Goal: Task Accomplishment & Management: Complete application form

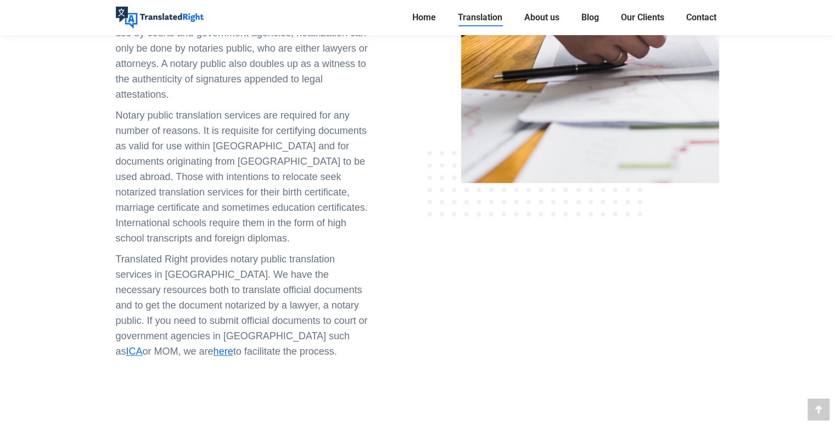
scroll to position [681, 0]
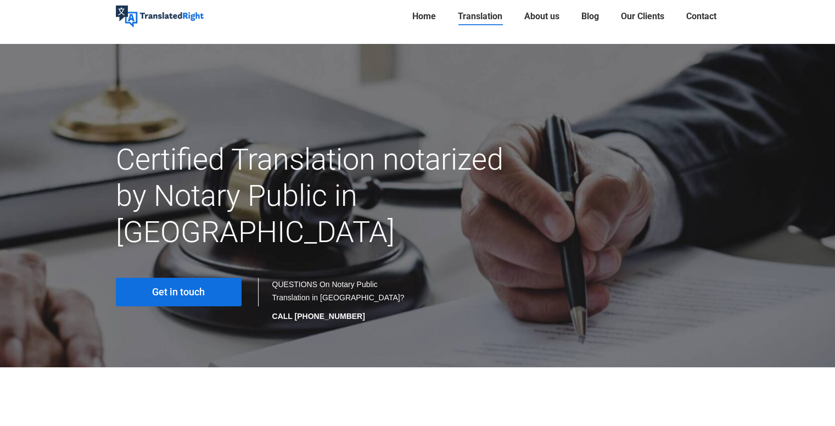
scroll to position [33, 0]
click at [211, 278] on link "Get in touch" at bounding box center [179, 292] width 126 height 29
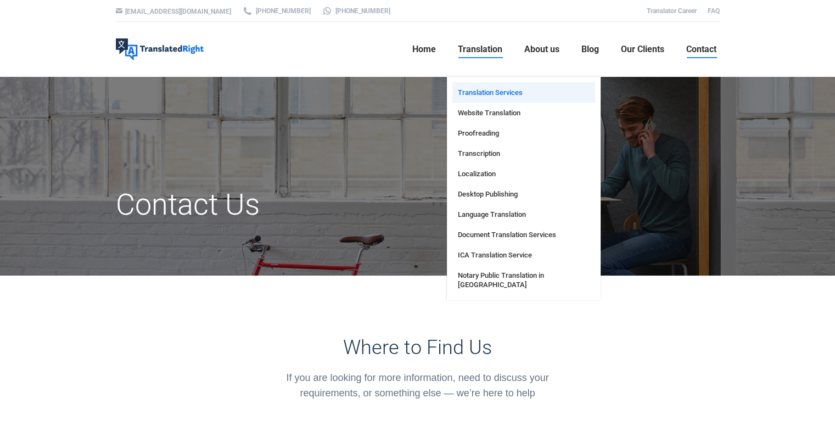
click at [484, 91] on span "Translation Services" at bounding box center [490, 92] width 65 height 9
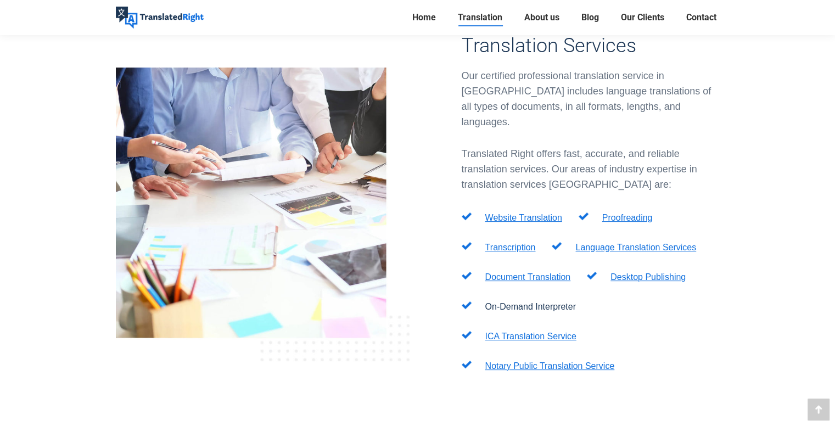
scroll to position [359, 0]
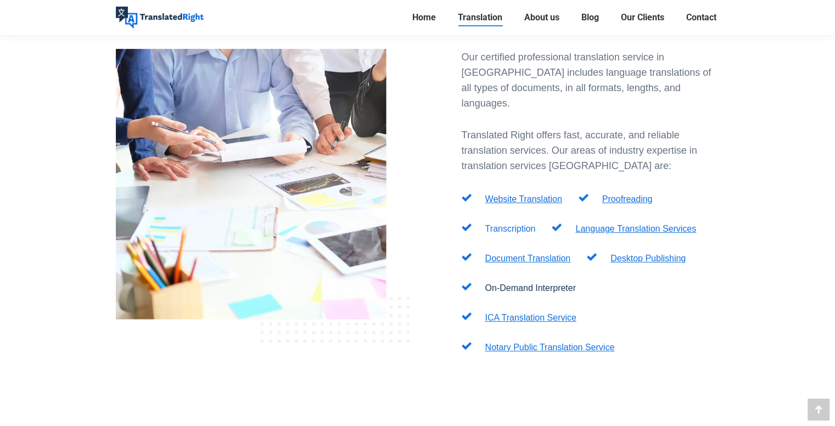
click at [523, 224] on link "Transcription" at bounding box center [510, 228] width 51 height 9
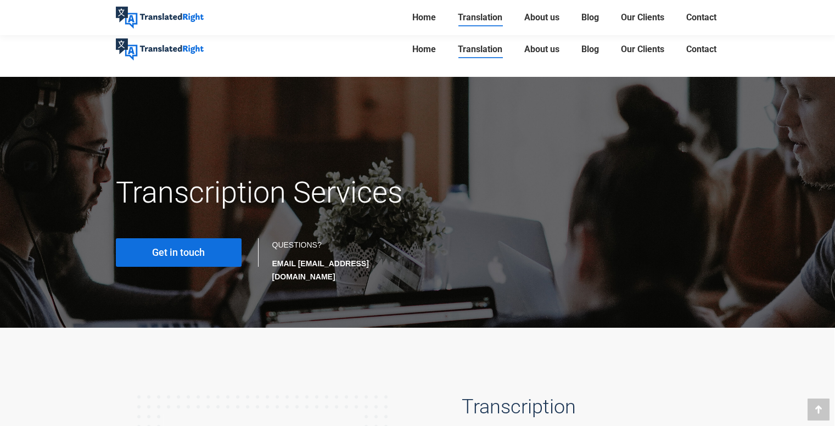
scroll to position [249, 0]
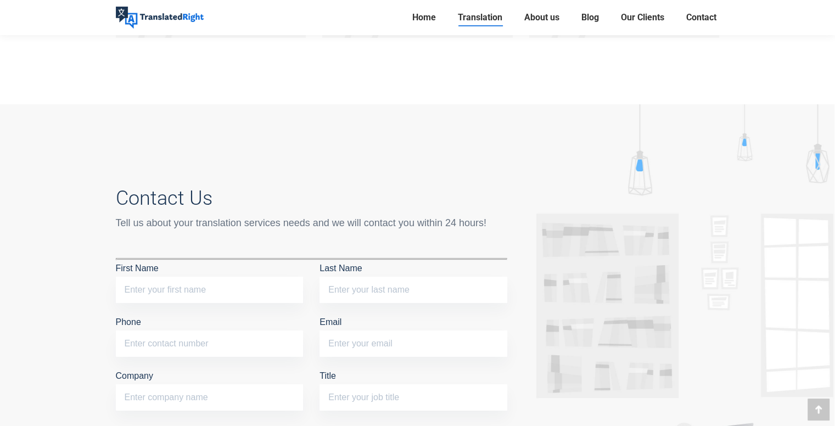
scroll to position [4146, 0]
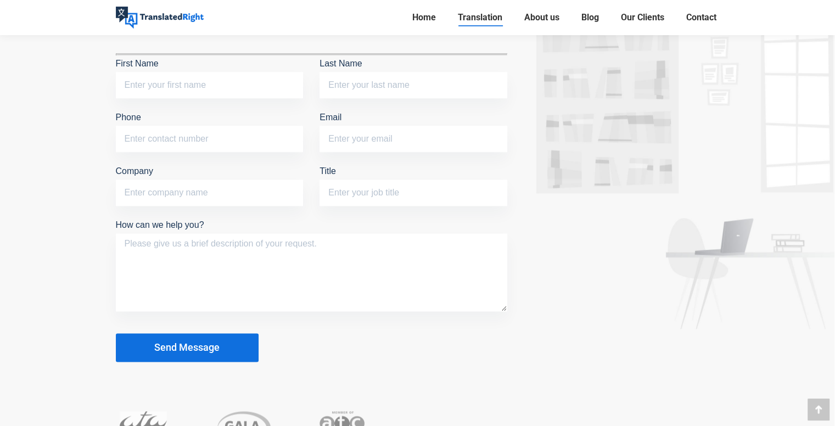
scroll to position [5496, 0]
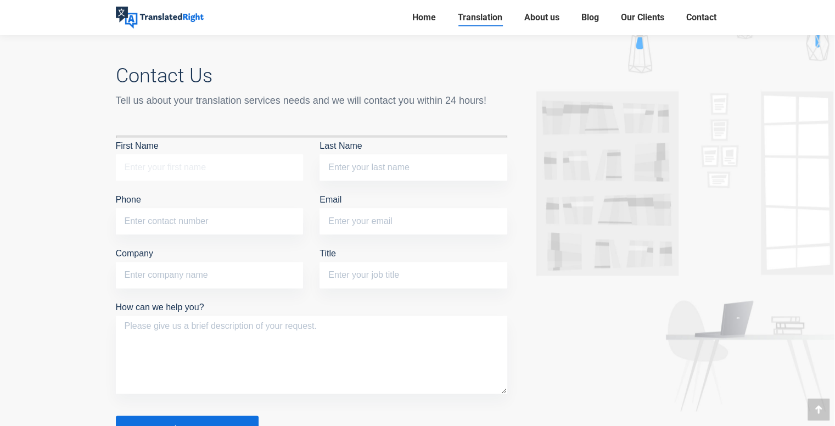
click at [198, 154] on input "First Name" at bounding box center [210, 167] width 188 height 26
click at [62, 244] on div at bounding box center [417, 288] width 835 height 612
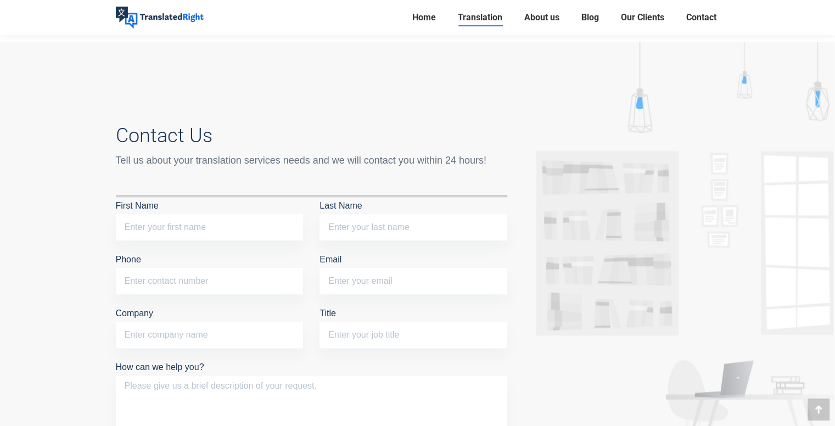
scroll to position [5435, 0]
click at [144, 216] on input "First Name" at bounding box center [210, 229] width 188 height 26
type input "Thao Anh"
click at [392, 216] on input "Last Name" at bounding box center [414, 229] width 188 height 26
type input "Tran"
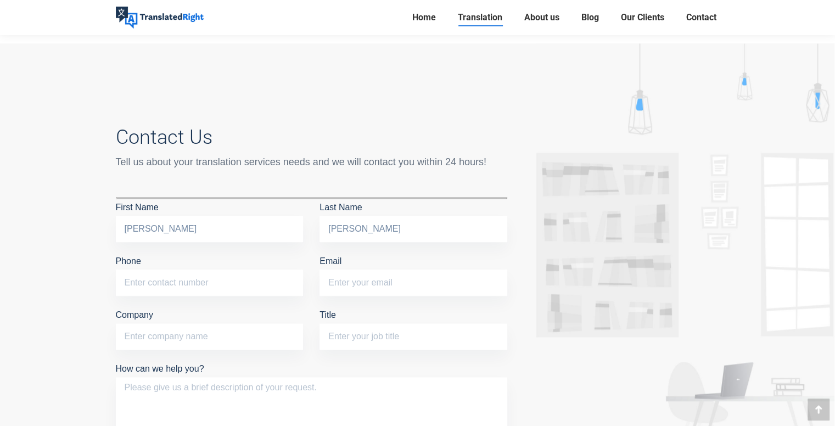
drag, startPoint x: 253, startPoint y: 198, endPoint x: 245, endPoint y: 207, distance: 12.1
click at [245, 253] on p "Phone" at bounding box center [210, 277] width 188 height 48
click at [240, 270] on input "Phone" at bounding box center [210, 283] width 188 height 26
type input "89642425"
click at [373, 270] on input "Email" at bounding box center [414, 283] width 188 height 26
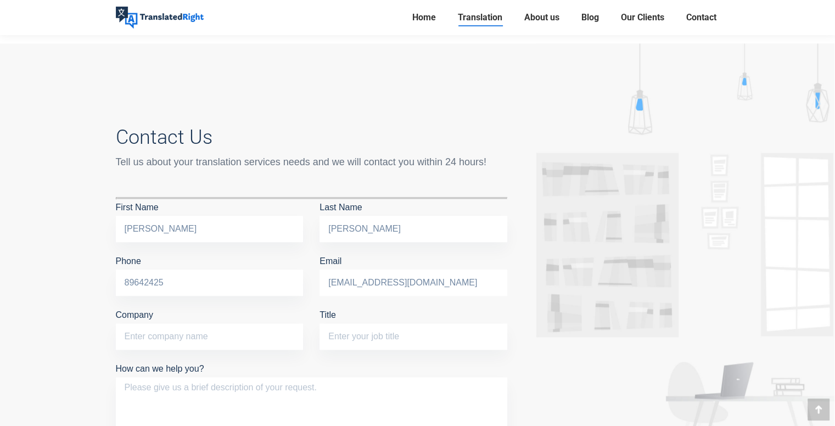
type input "thaoanhtran04032007@gmail.com"
click at [262, 323] on input "Company" at bounding box center [210, 336] width 188 height 26
click at [354, 323] on input "Title" at bounding box center [414, 336] width 188 height 26
click at [299, 377] on textarea "How can we help you?" at bounding box center [312, 416] width 392 height 78
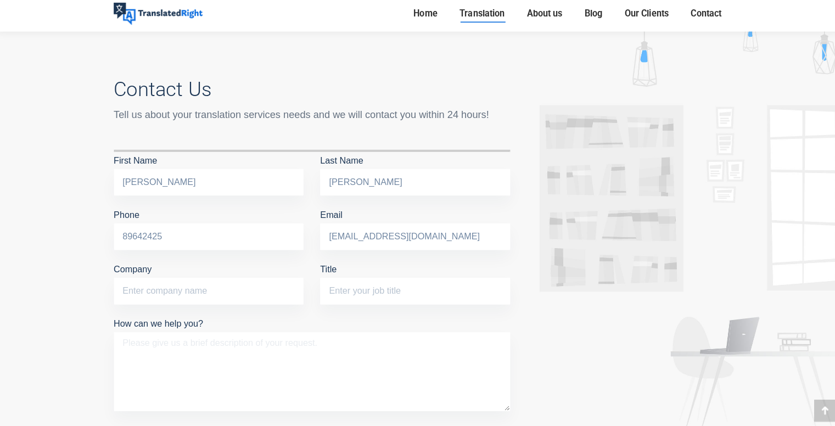
scroll to position [5480, 0]
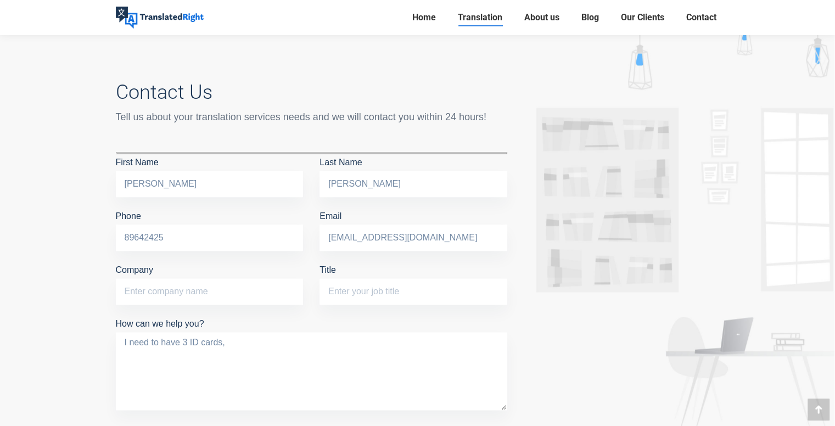
click at [265, 332] on textarea "I need to have 3 ID cards," at bounding box center [312, 371] width 392 height 78
click at [356, 332] on textarea "I need to have 3 ID cards, a utility bill and a bank statement translated" at bounding box center [312, 371] width 392 height 78
click at [474, 332] on textarea "I need to have 3 ID cards, a utility bill and a bank statement all in Vietnames…" at bounding box center [312, 371] width 392 height 78
type textarea "I need to have 3 ID cards, a utility bill and a bank statement all in Vietnames…"
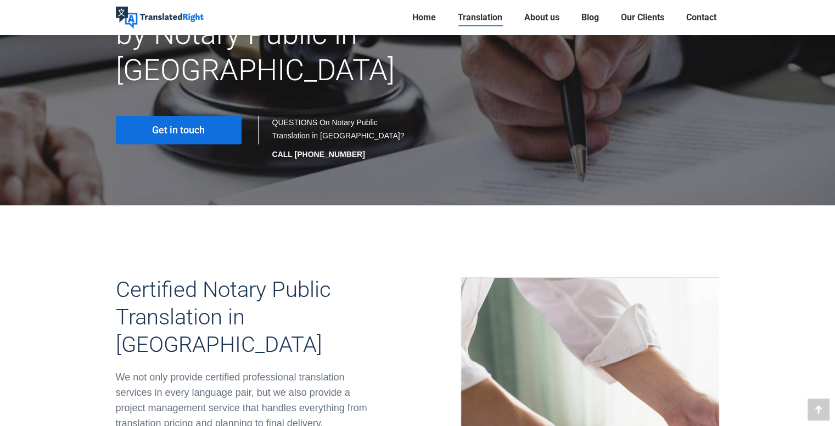
scroll to position [145, 0]
